Goal: Answer question/provide support

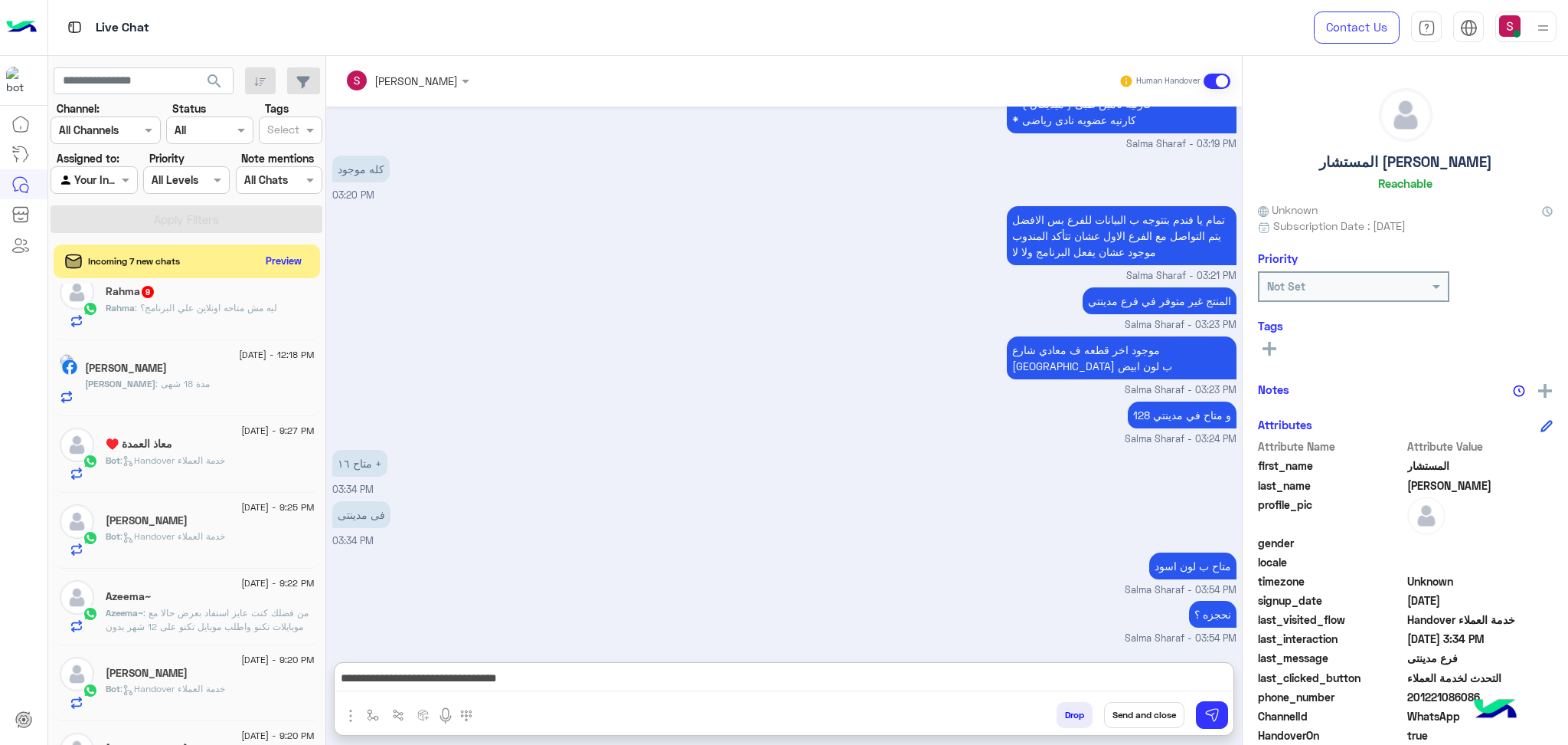
scroll to position [99, 0]
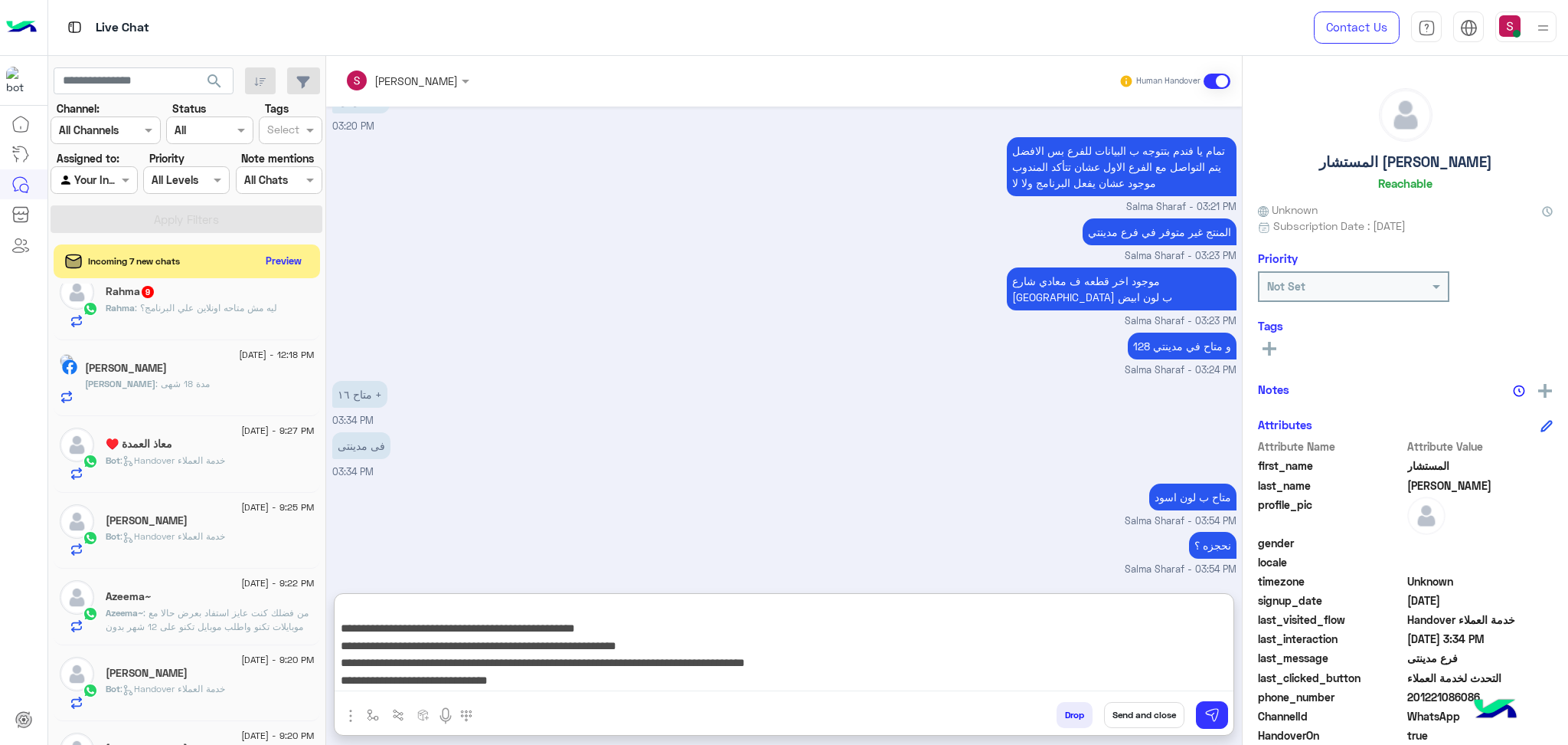
type textarea "**********"
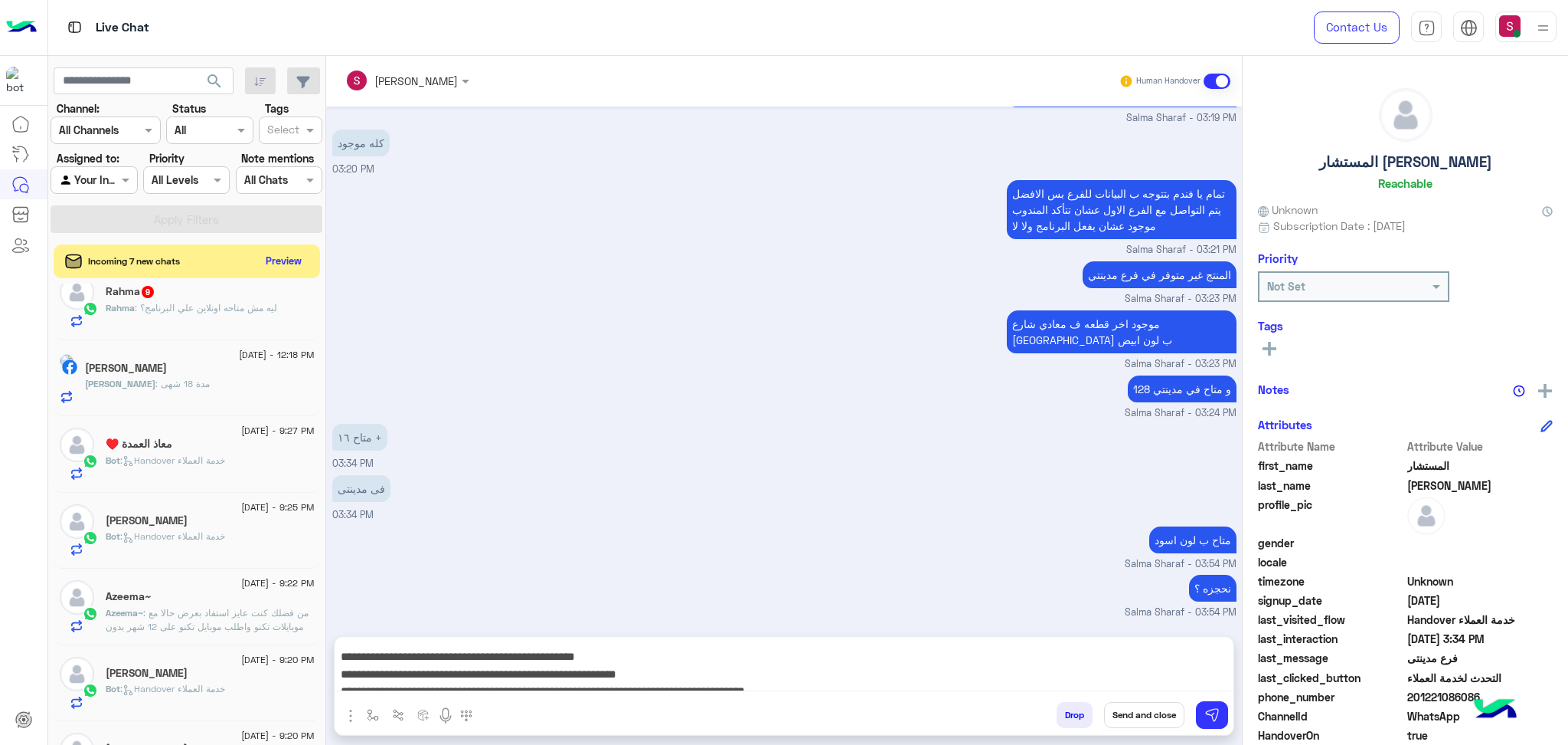
click at [1153, 723] on button "Send and close" at bounding box center [1144, 714] width 81 height 26
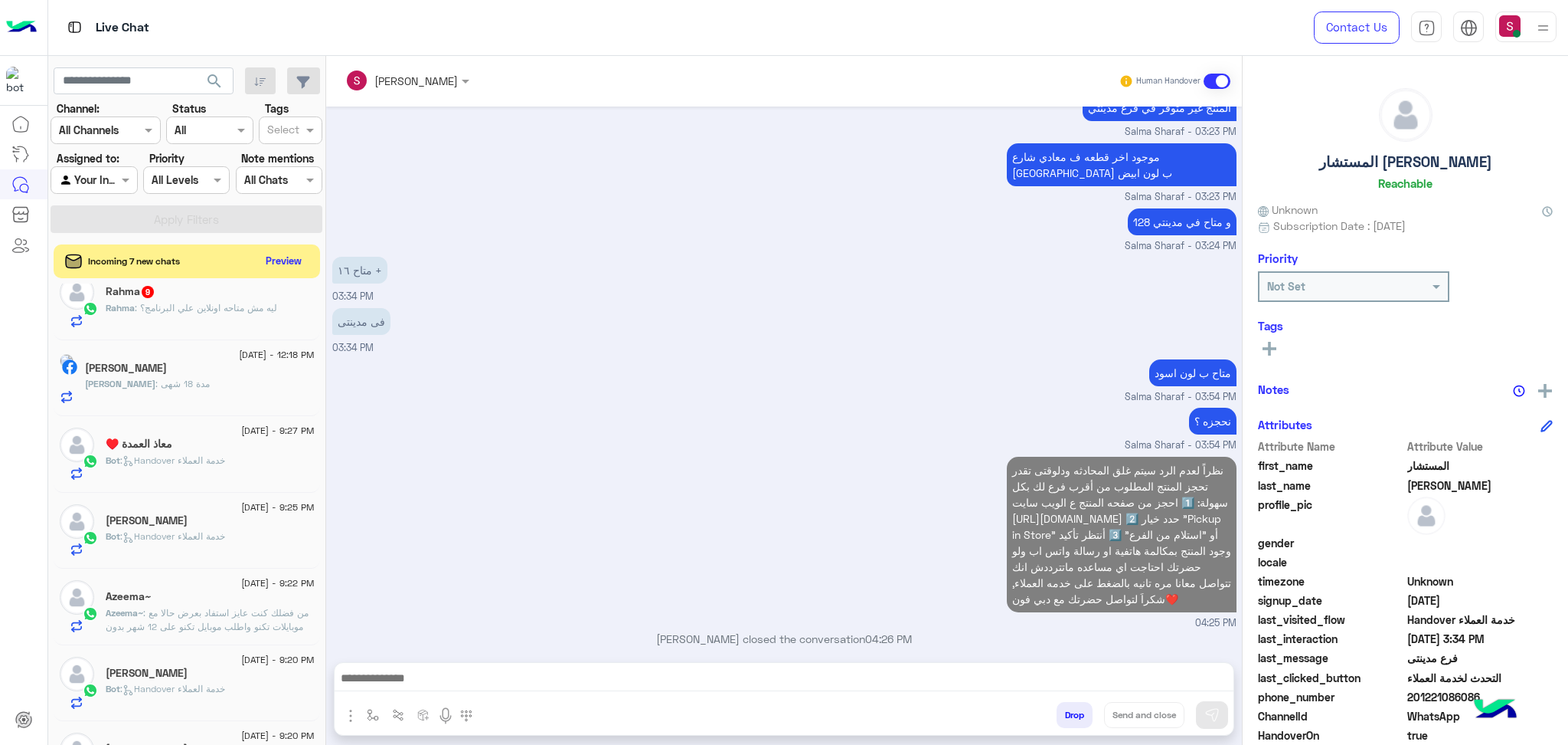
scroll to position [1134, 0]
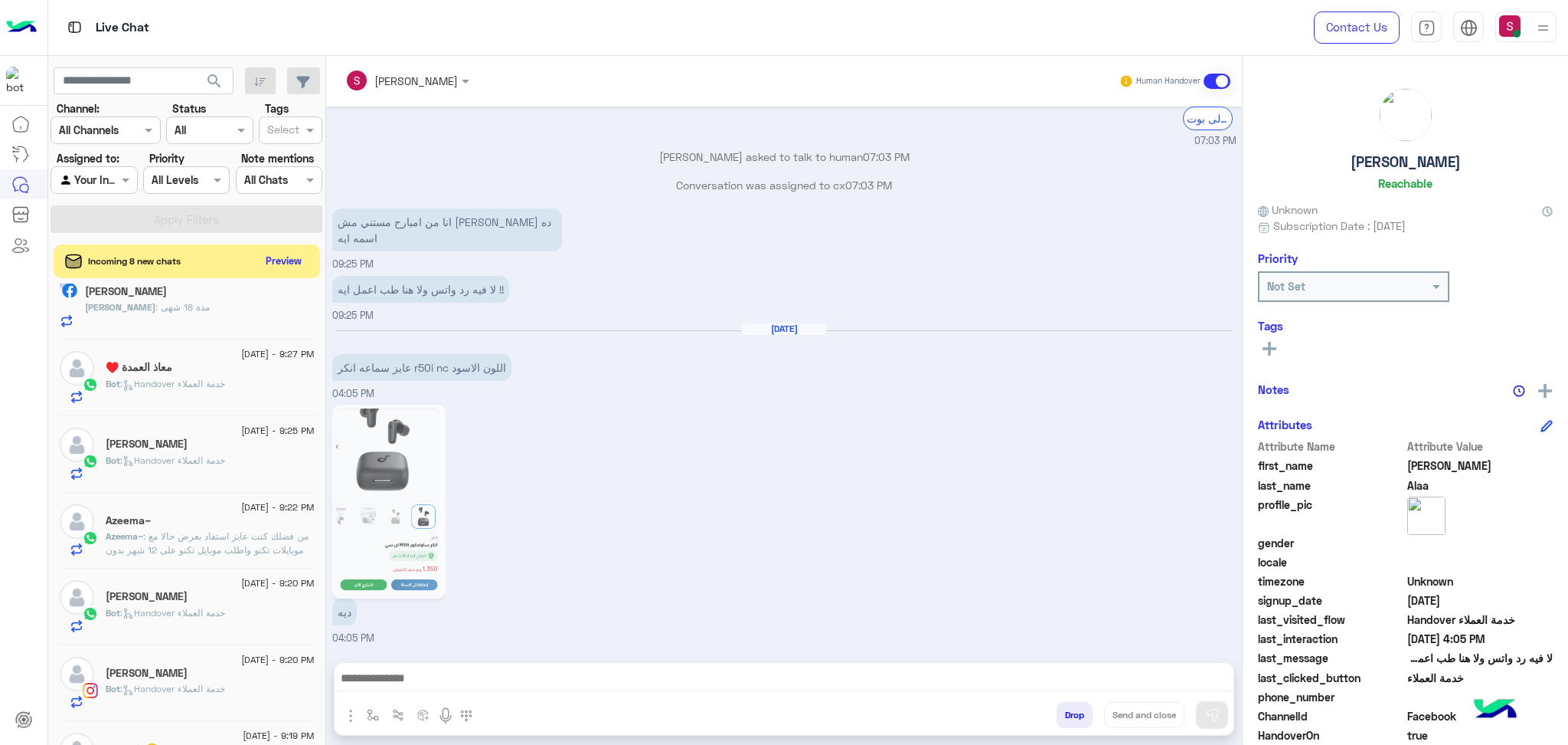
scroll to position [461, 0]
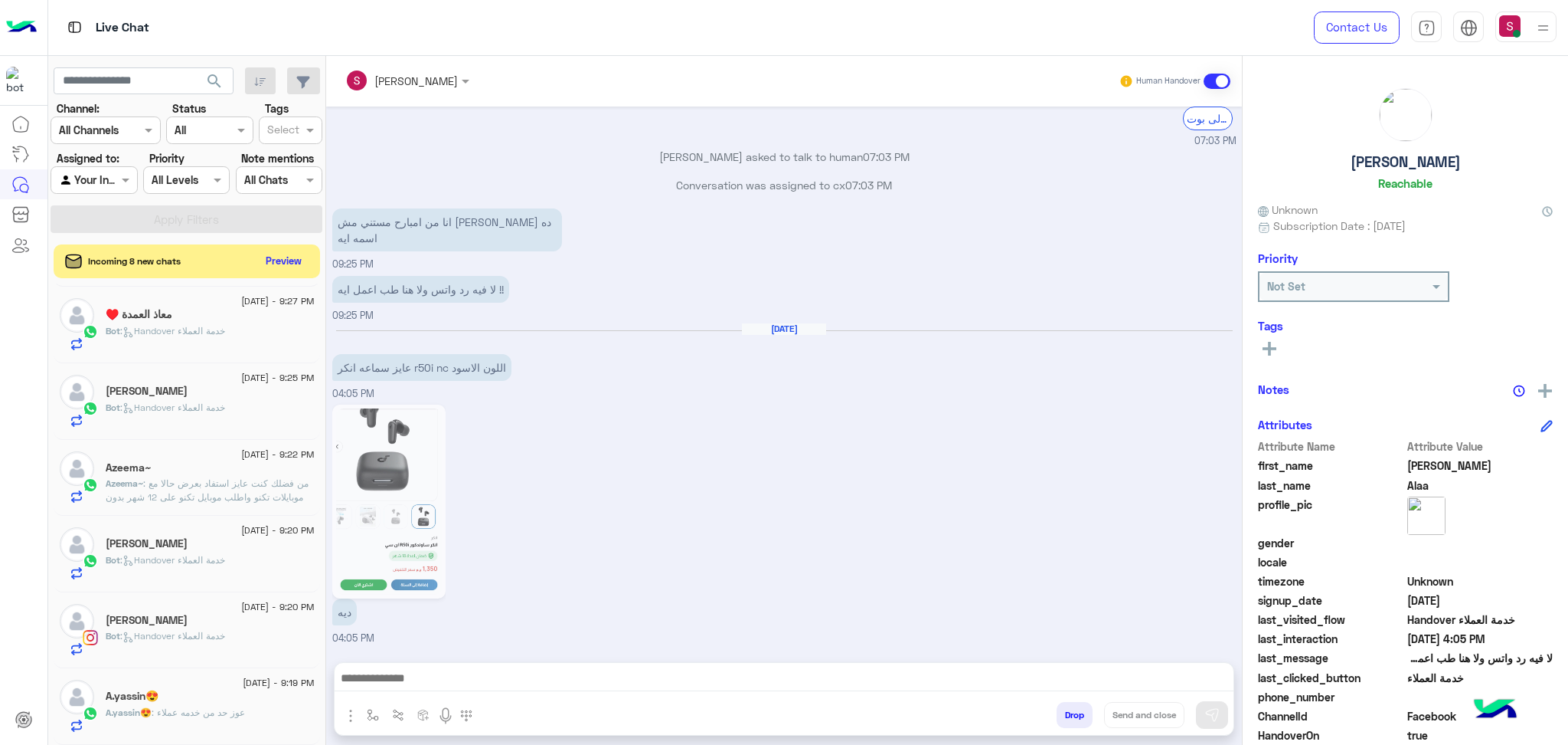
click at [200, 624] on div "[PERSON_NAME]" at bounding box center [210, 621] width 209 height 16
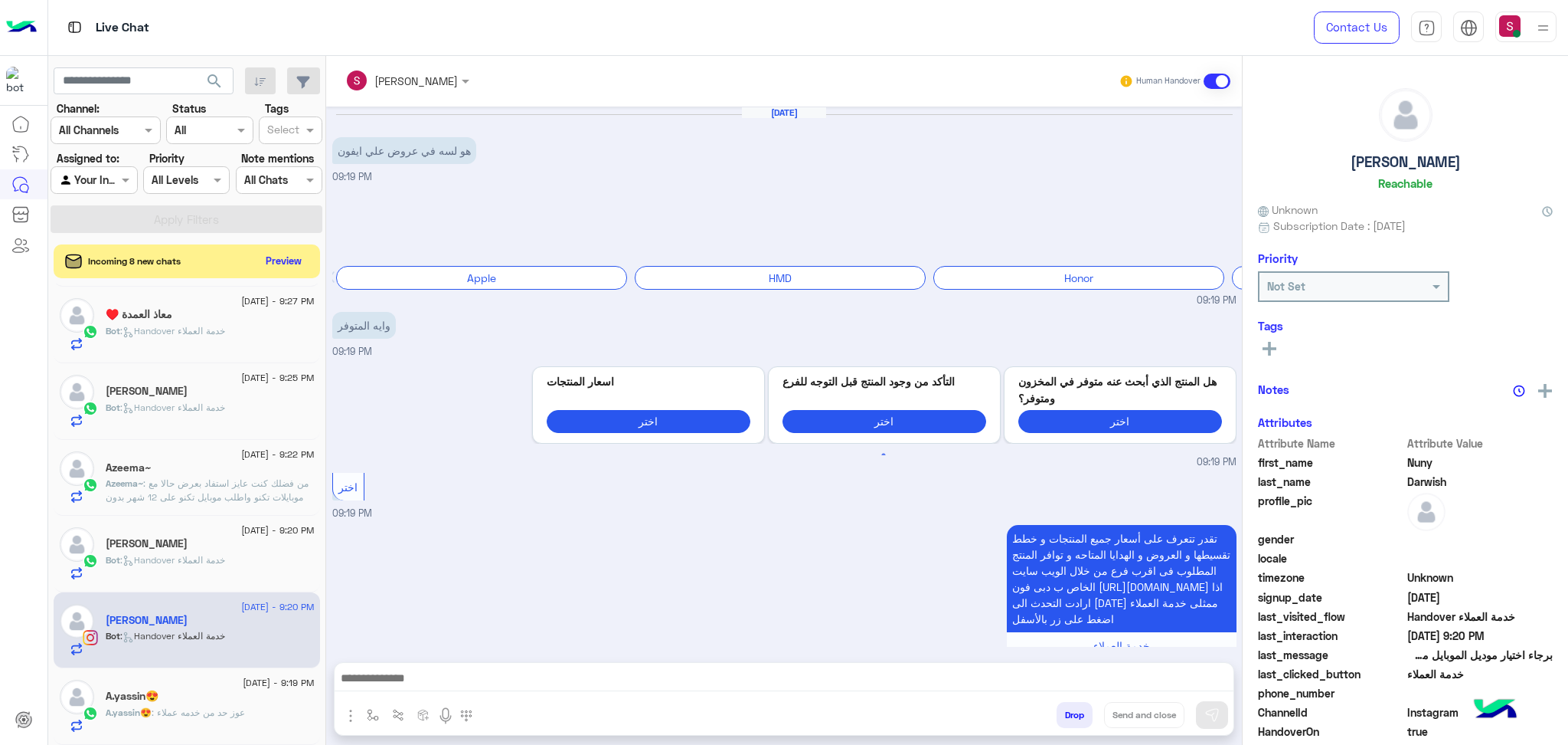
scroll to position [532, 0]
